Goal: Information Seeking & Learning: Learn about a topic

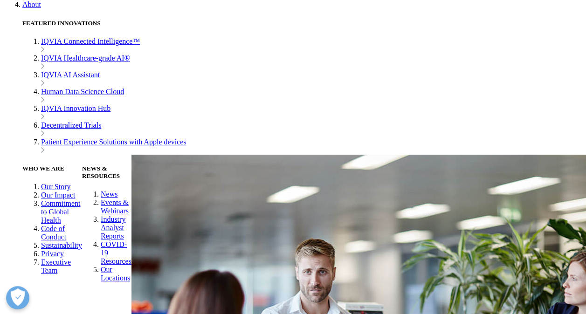
scroll to position [3402, 0]
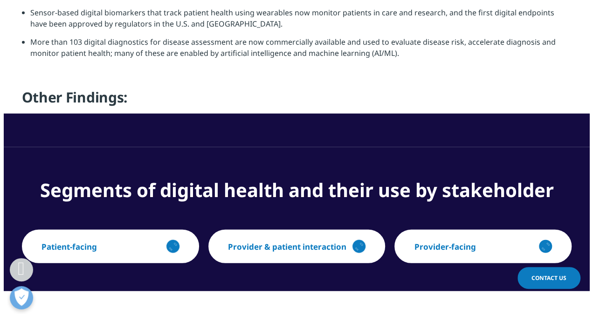
scroll to position [1072, 0]
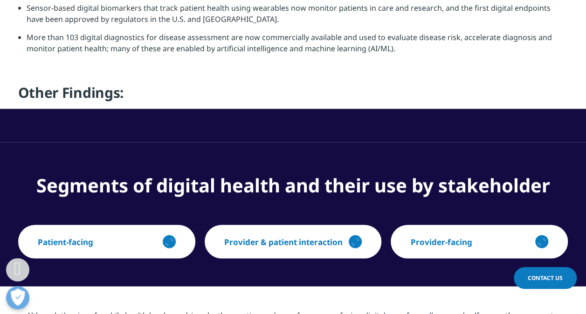
click at [88, 237] on p "Patient-facing" at bounding box center [65, 242] width 55 height 11
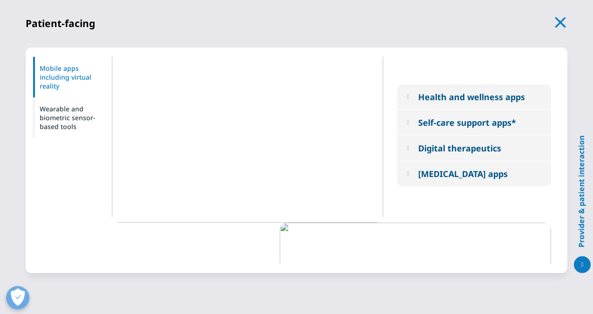
scroll to position [0, 0]
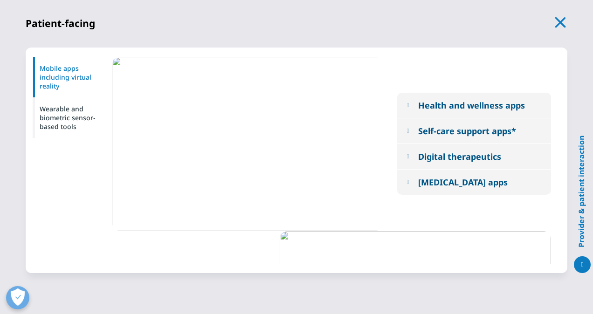
click at [443, 127] on div "Self-care support apps*" at bounding box center [467, 130] width 98 height 11
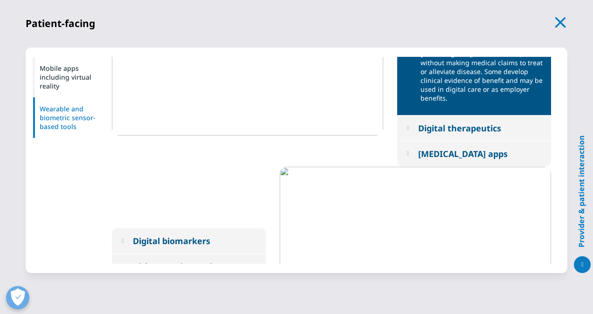
scroll to position [129, 0]
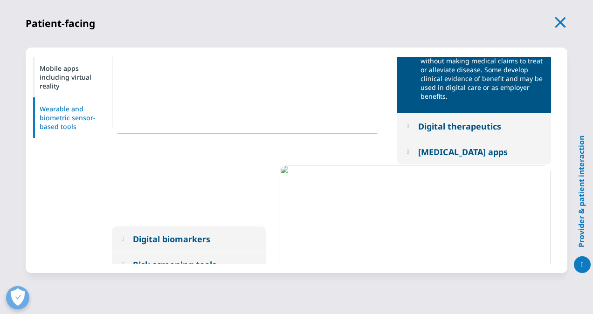
click at [456, 146] on div "Medication management apps" at bounding box center [463, 151] width 90 height 11
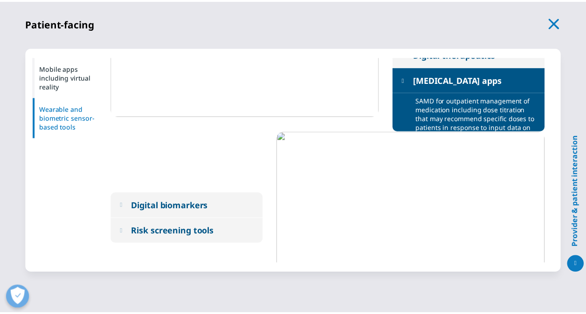
scroll to position [59, 0]
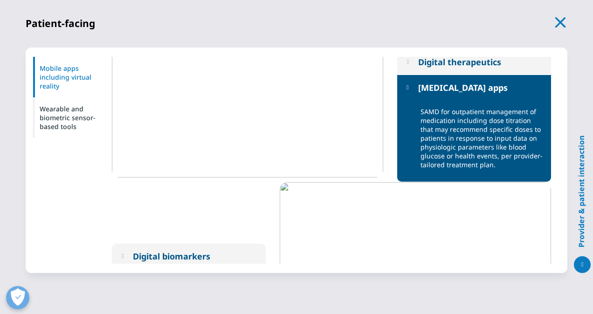
click at [562, 21] on icon "button" at bounding box center [560, 22] width 11 height 11
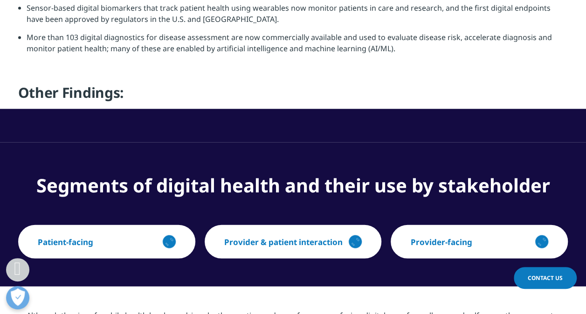
click at [301, 237] on p "Provider & patient interaction" at bounding box center [283, 242] width 118 height 11
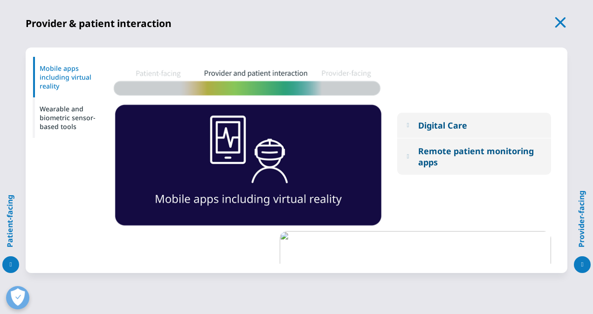
click at [409, 125] on em at bounding box center [408, 125] width 2 height 6
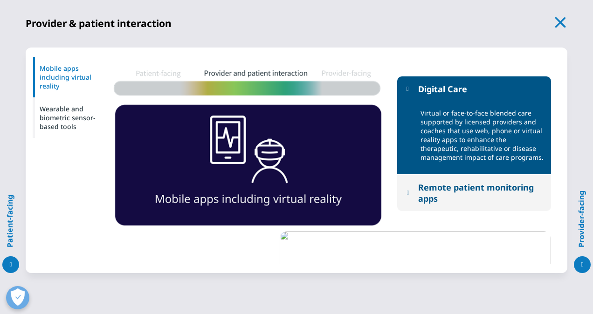
click at [490, 198] on div "Remote patient monitoring apps" at bounding box center [480, 193] width 124 height 22
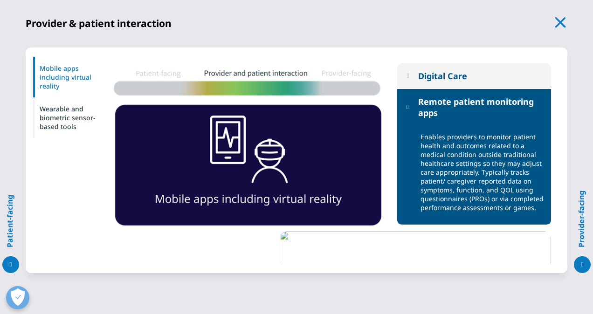
click at [562, 19] on icon "button" at bounding box center [560, 22] width 13 height 13
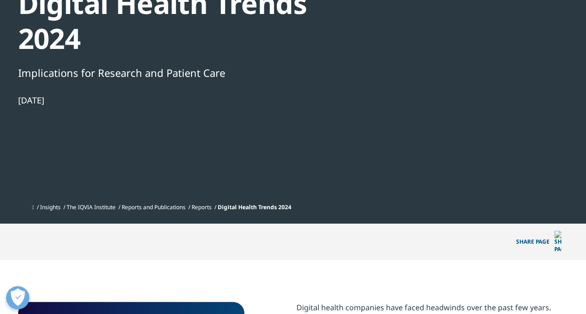
scroll to position [0, 0]
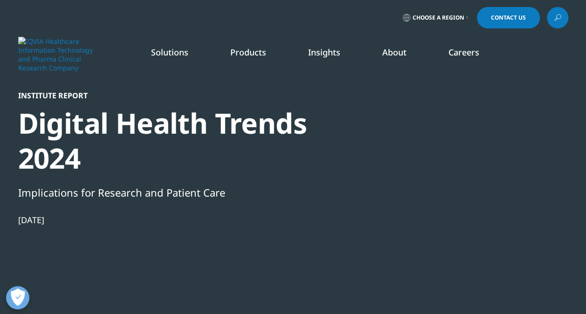
click at [557, 16] on icon at bounding box center [557, 18] width 7 height 12
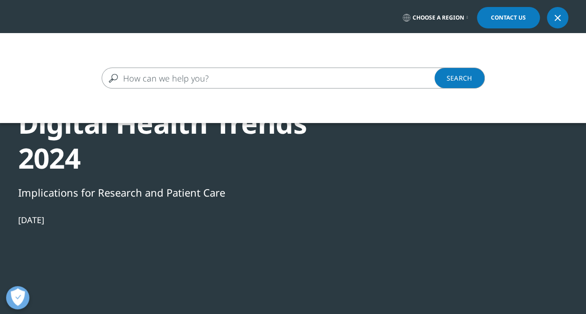
click at [183, 82] on input "Search" at bounding box center [280, 78] width 356 height 21
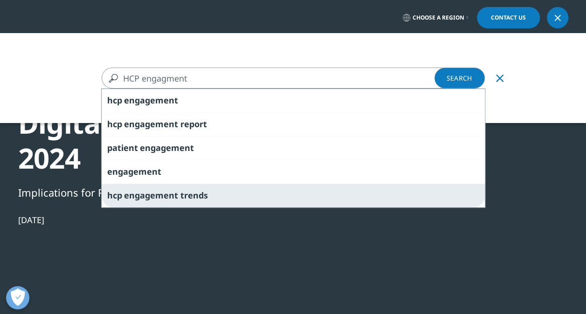
type input "HCP engagment"
click at [152, 192] on span "engagement" at bounding box center [151, 195] width 54 height 11
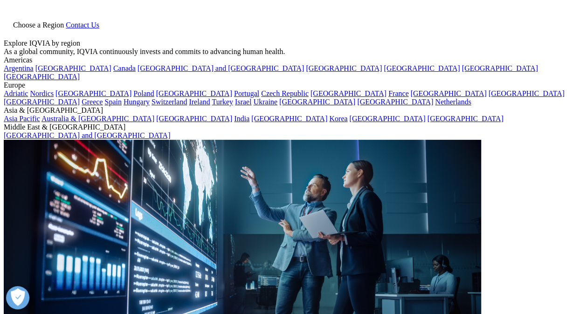
type input "hcp engagement trends"
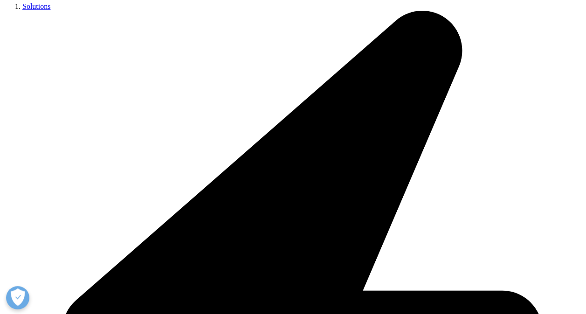
scroll to position [513, 0]
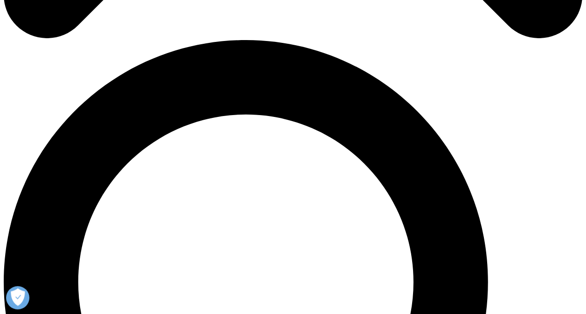
scroll to position [539, 0]
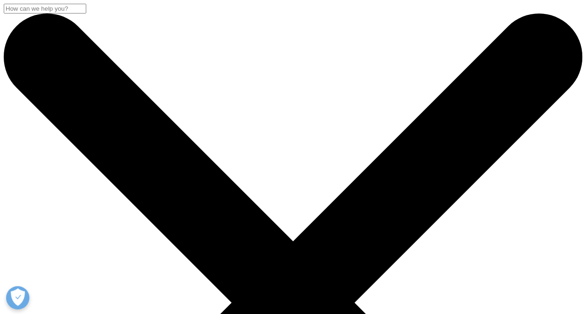
click at [86, 14] on input "Search" at bounding box center [45, 9] width 83 height 10
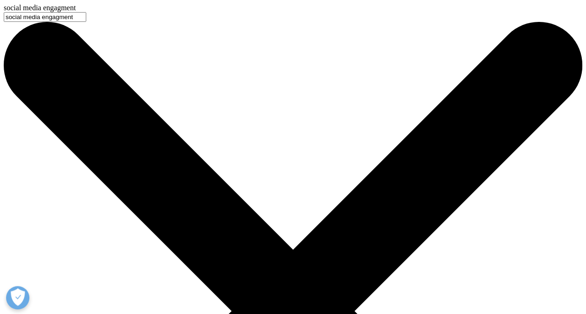
type input "social media engagment"
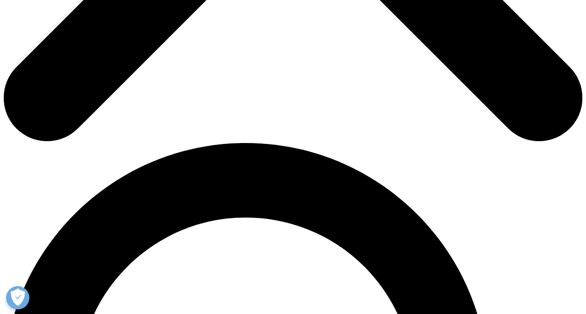
scroll to position [466, 0]
